Goal: Information Seeking & Learning: Learn about a topic

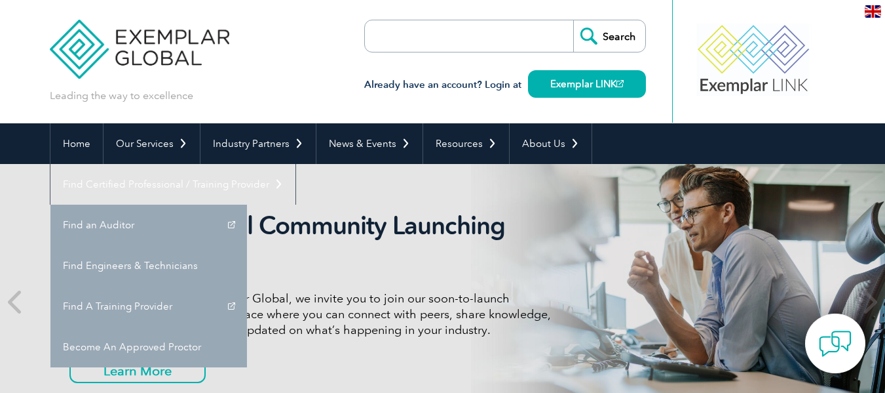
click at [247, 286] on link "Find A Training Provider" at bounding box center [148, 306] width 197 height 41
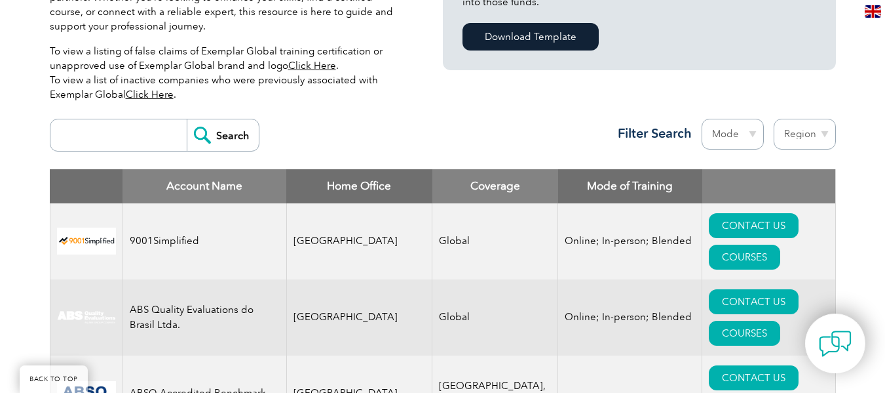
scroll to position [407, 0]
type input "ARS"
click at [194, 125] on input "Search" at bounding box center [223, 134] width 72 height 31
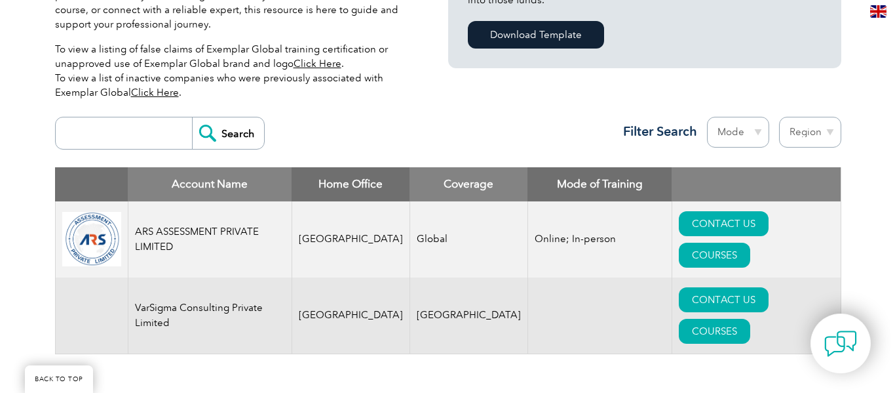
scroll to position [459, 0]
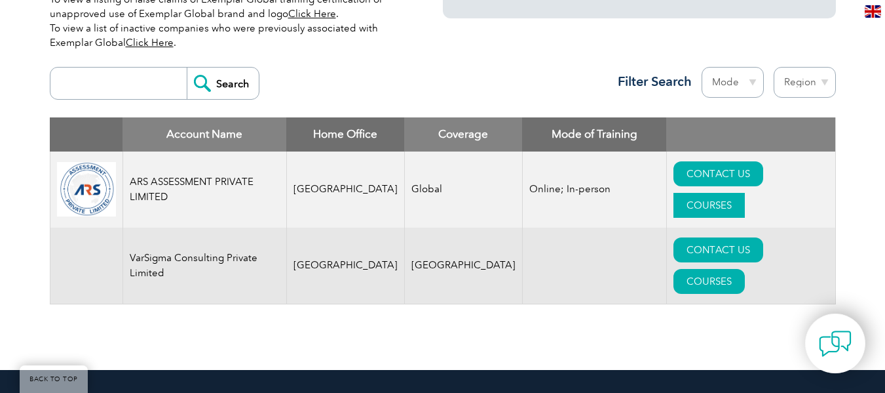
click at [745, 193] on link "COURSES" at bounding box center [709, 205] width 71 height 25
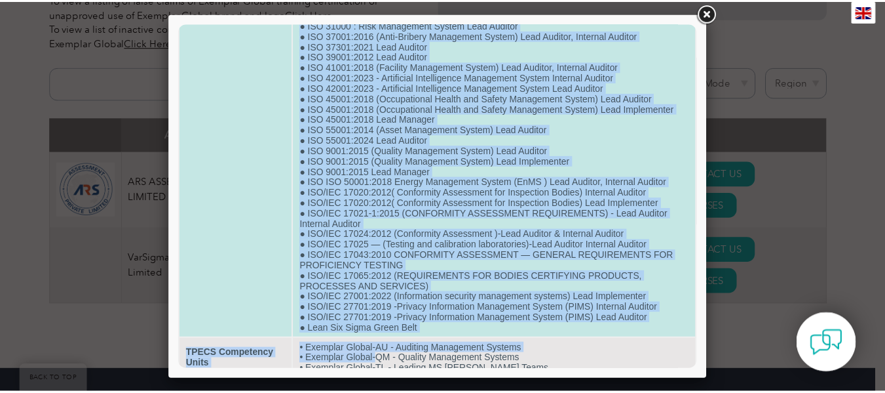
scroll to position [482, 0]
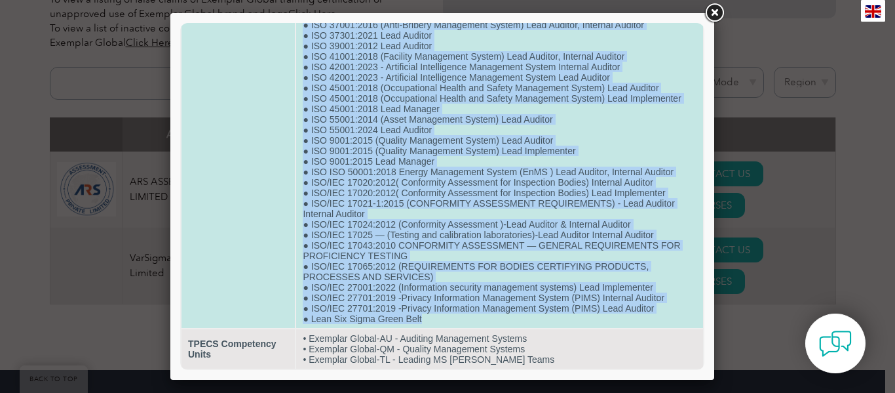
drag, startPoint x: 310, startPoint y: 77, endPoint x: 423, endPoint y: 322, distance: 269.8
copy td "LOREM ( Ipsu Dolorsi, Ametcons Adipisc) ● ELI 28490:0515 (Seddoei Tempori Utlab…"
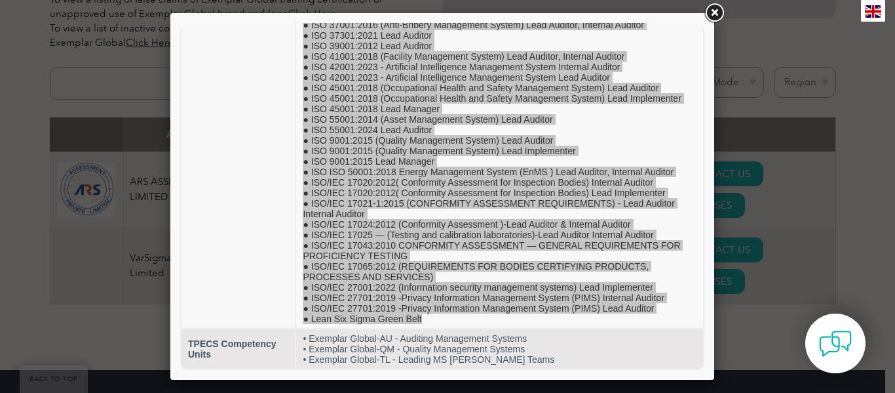
click at [713, 14] on link at bounding box center [715, 13] width 24 height 24
